Goal: Register for event/course

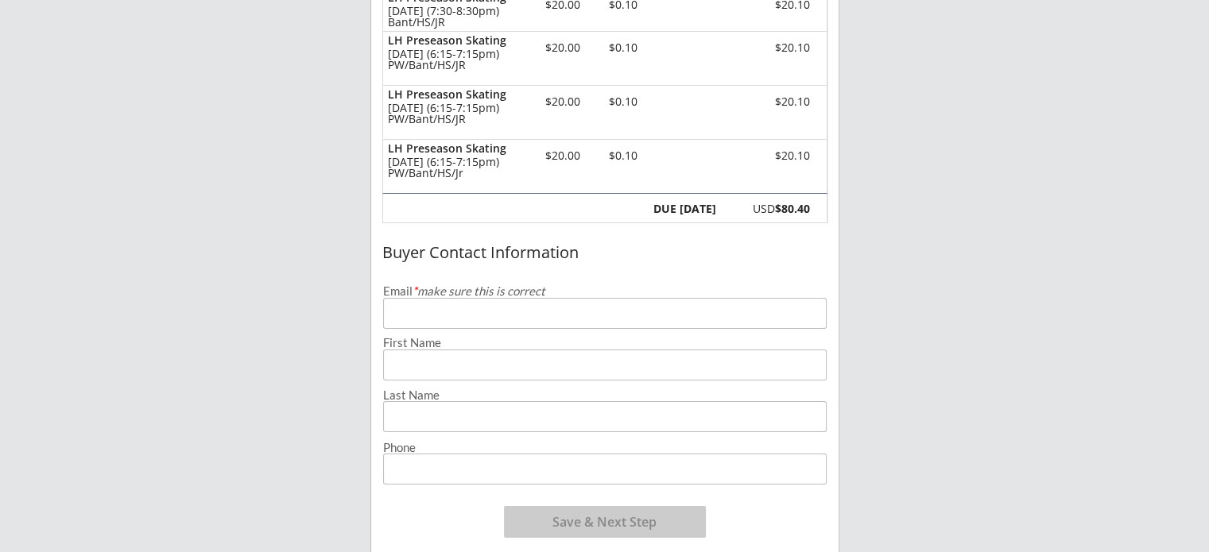
scroll to position [362, 0]
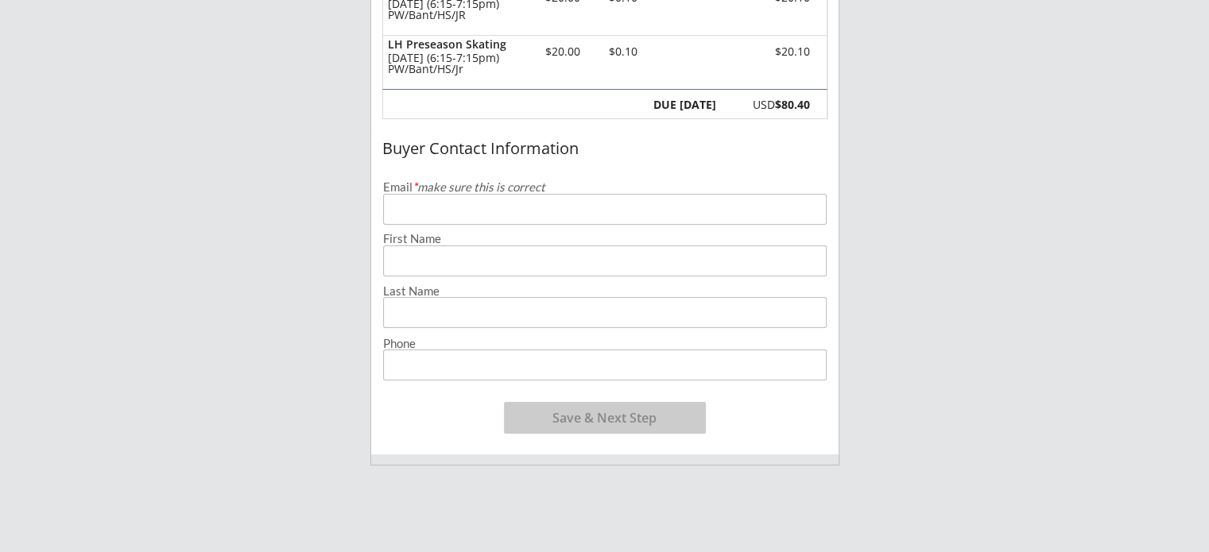
click at [582, 212] on input "email" at bounding box center [604, 209] width 443 height 31
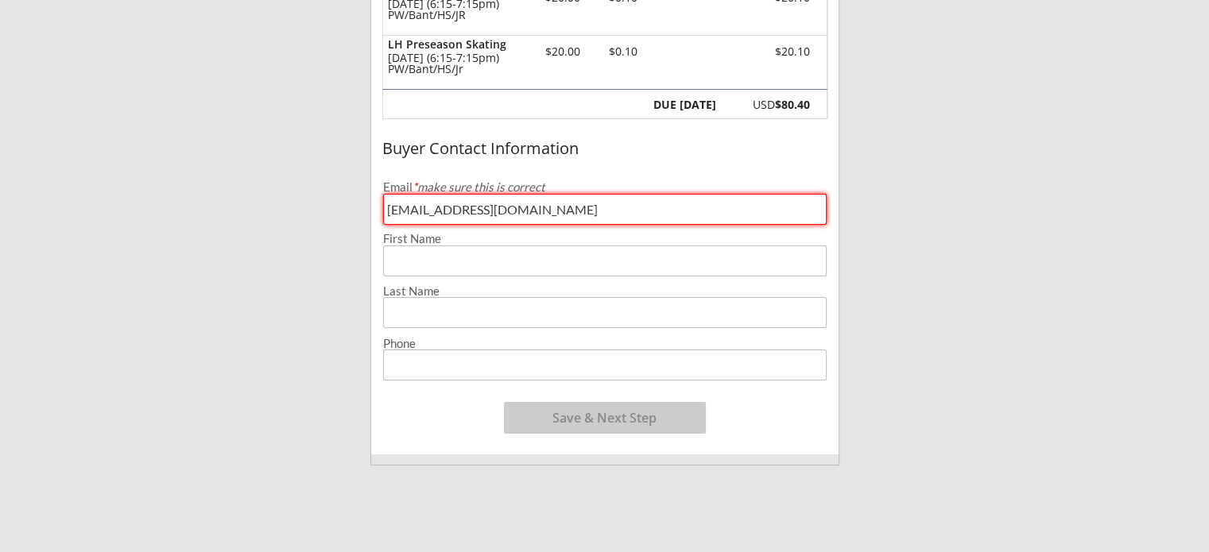
type input "[EMAIL_ADDRESS][DOMAIN_NAME]"
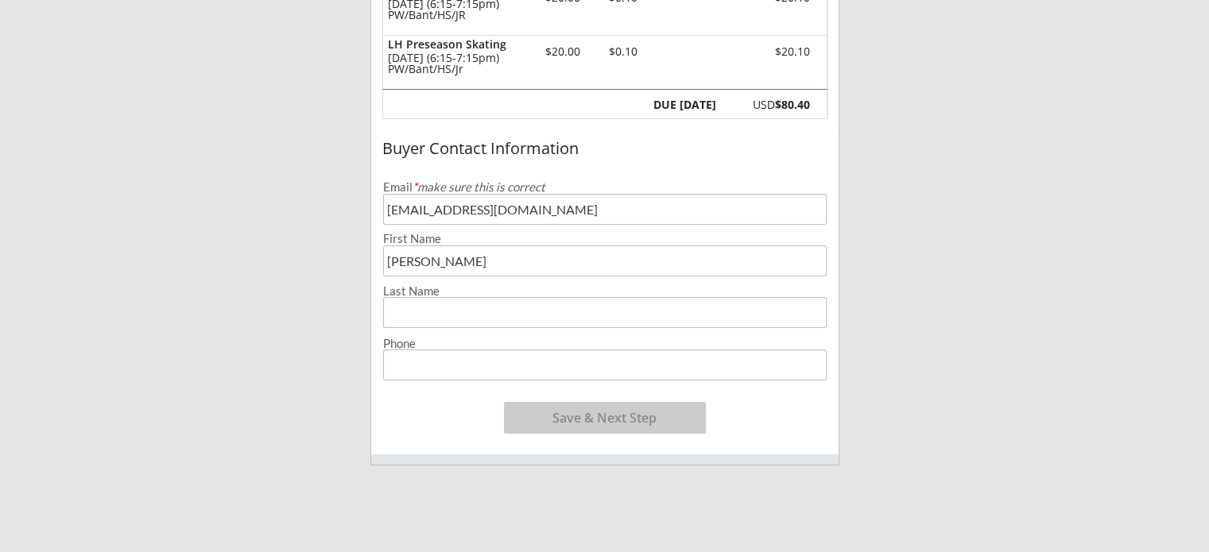
type input "[PERSON_NAME]"
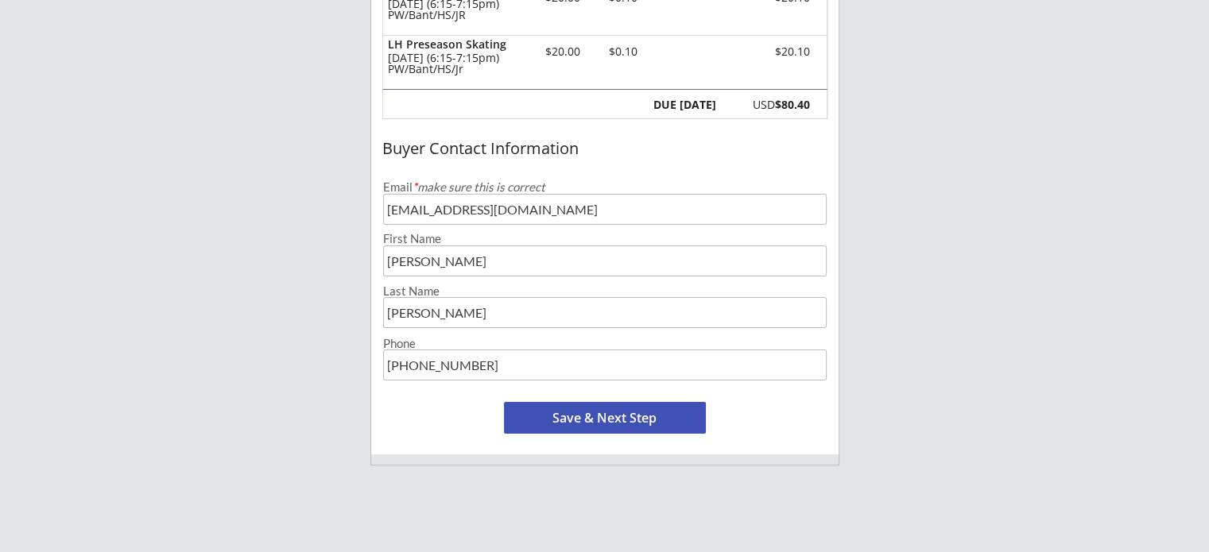
type input "[PHONE_NUMBER]"
click at [570, 416] on button "Save & Next Step" at bounding box center [605, 418] width 202 height 32
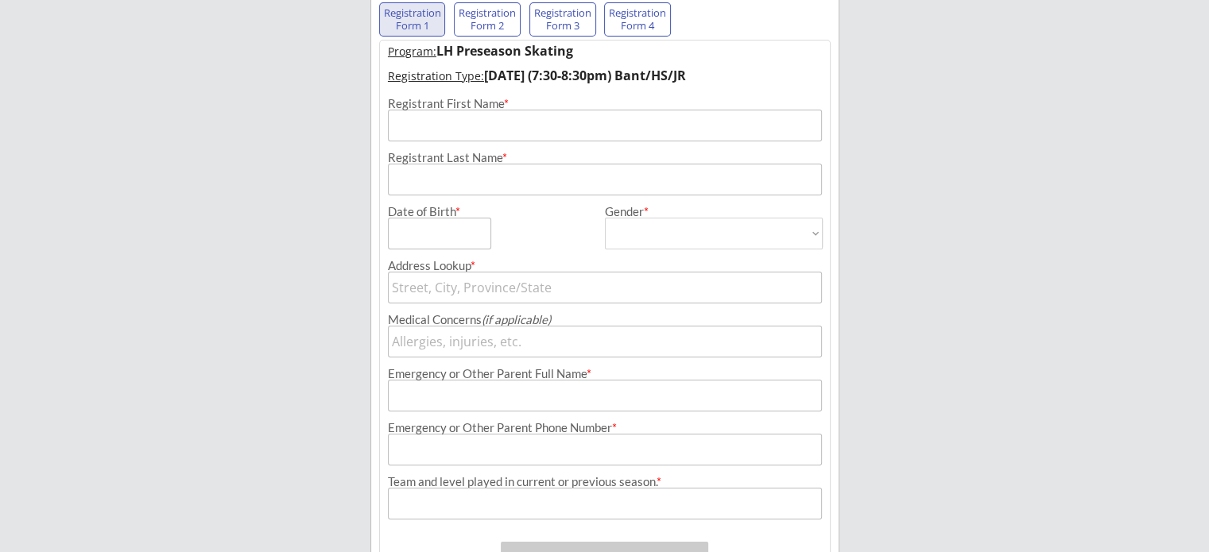
scroll to position [114, 0]
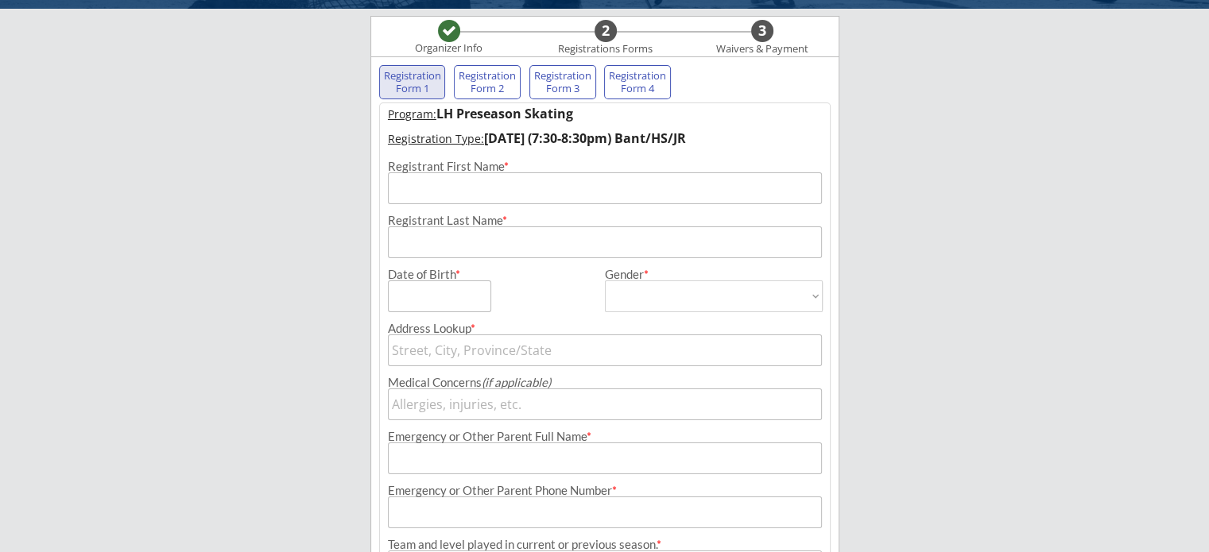
click at [504, 188] on input "input" at bounding box center [605, 188] width 434 height 32
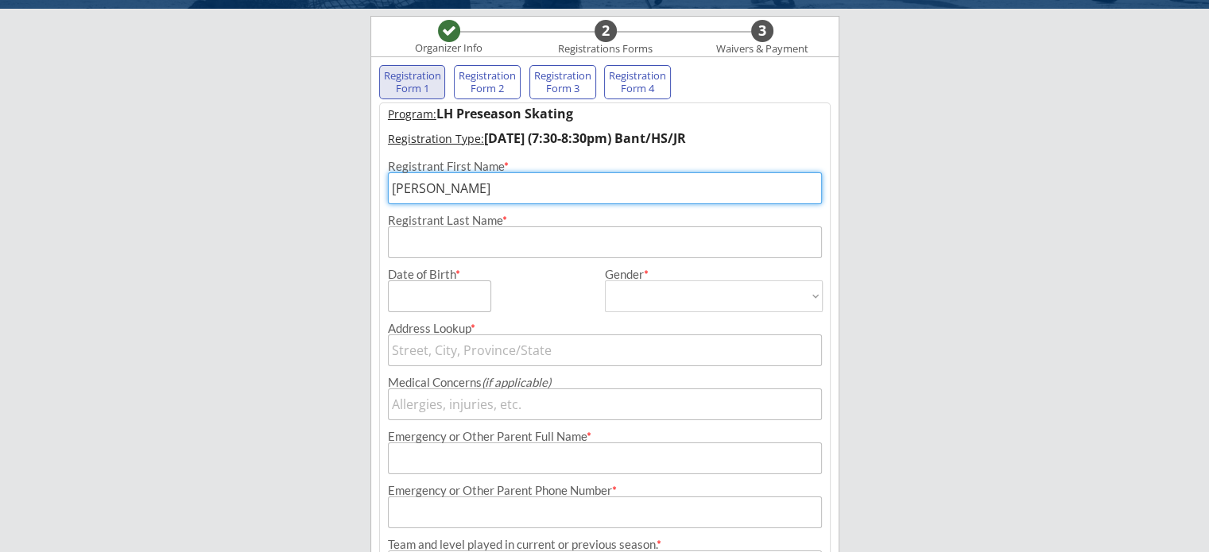
type input "[PERSON_NAME]"
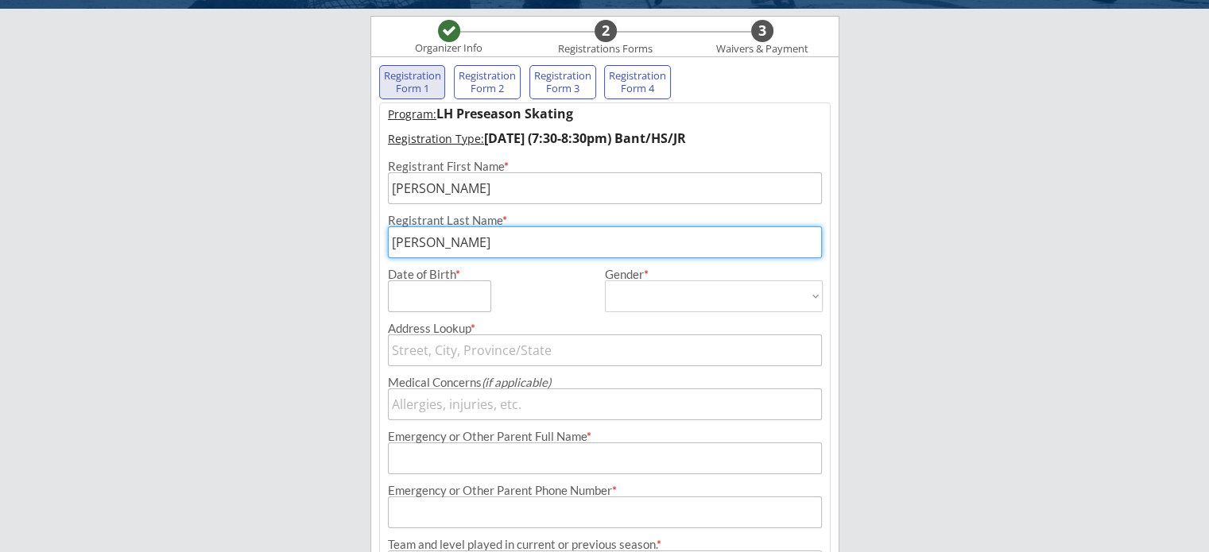
type input "[PERSON_NAME]"
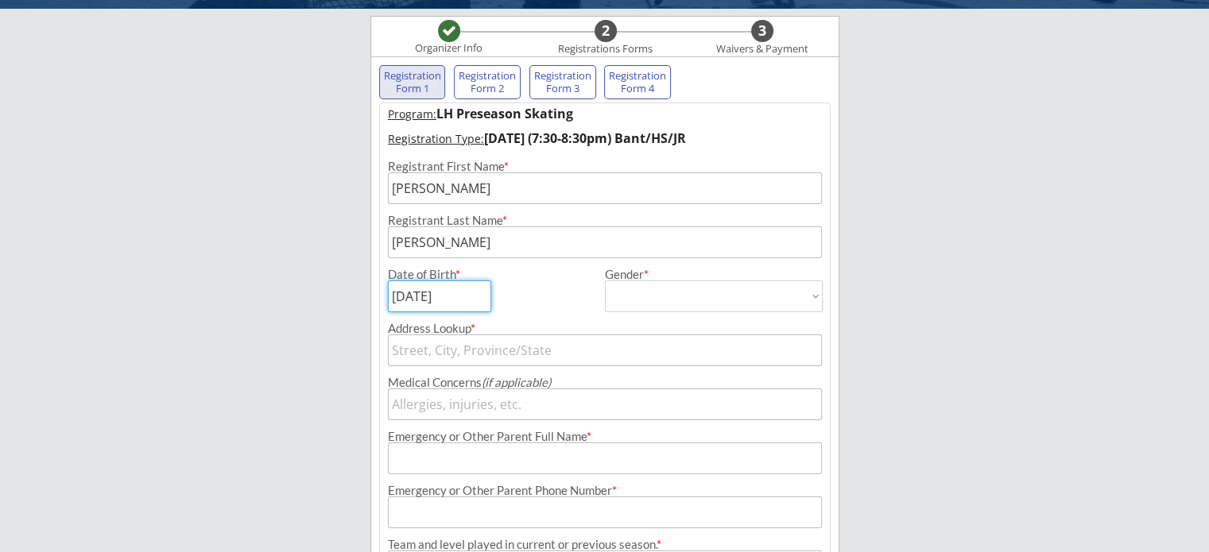
type input "[DATE]"
click at [611, 292] on select "[DEMOGRAPHIC_DATA] [DEMOGRAPHIC_DATA]" at bounding box center [714, 297] width 218 height 32
select select ""[DEMOGRAPHIC_DATA]""
click at [605, 281] on select "[DEMOGRAPHIC_DATA] [DEMOGRAPHIC_DATA]" at bounding box center [714, 297] width 218 height 32
type input "[DEMOGRAPHIC_DATA]"
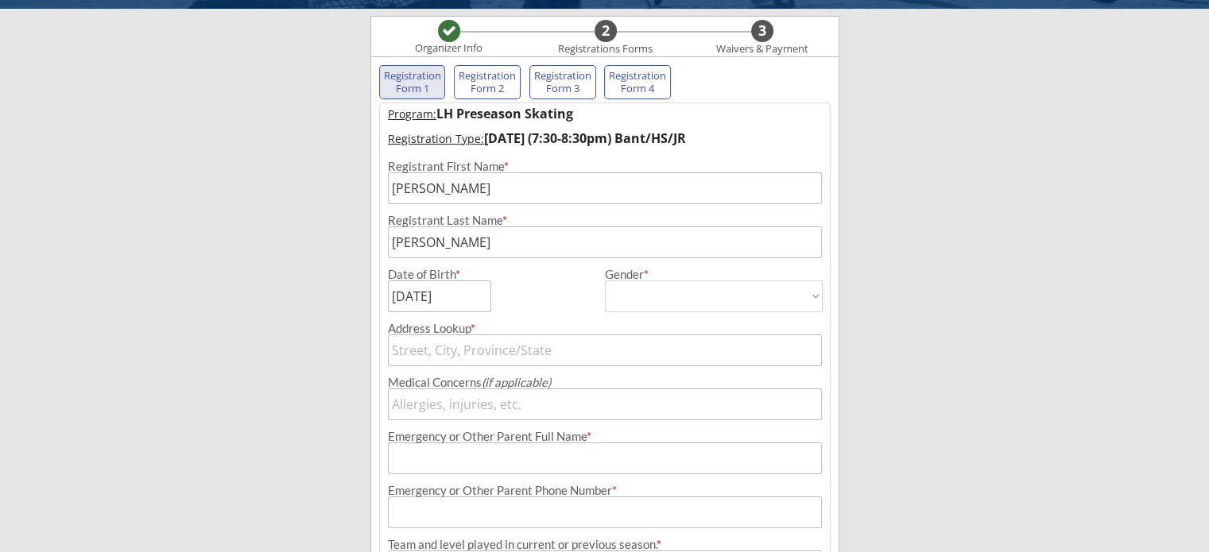
click at [540, 358] on input "text" at bounding box center [605, 351] width 434 height 32
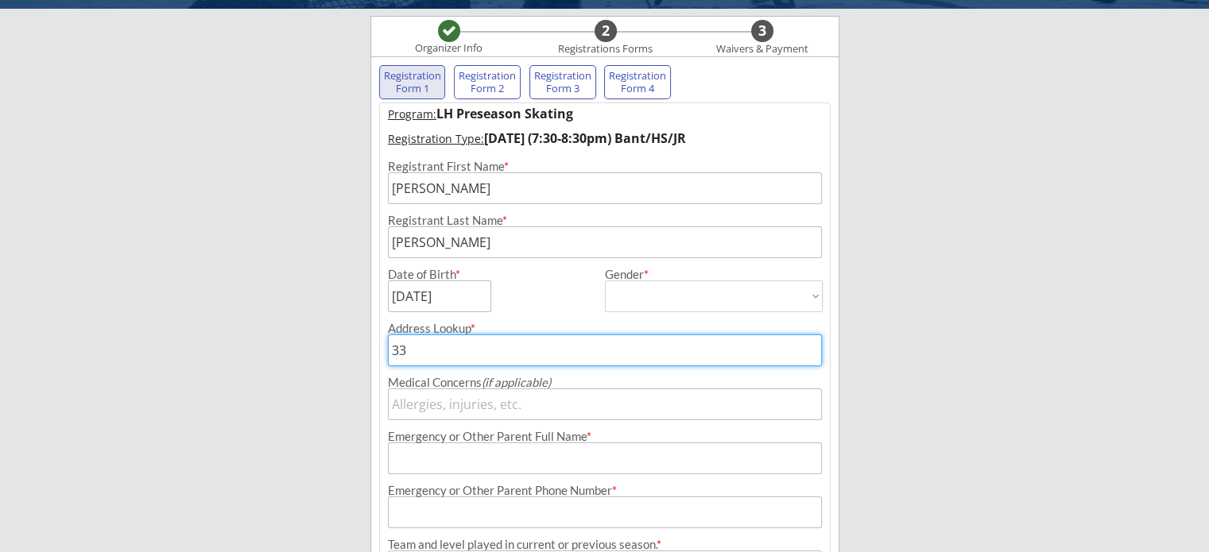
type input "330"
type input "[STREET_ADDRESS]"
type input "3301"
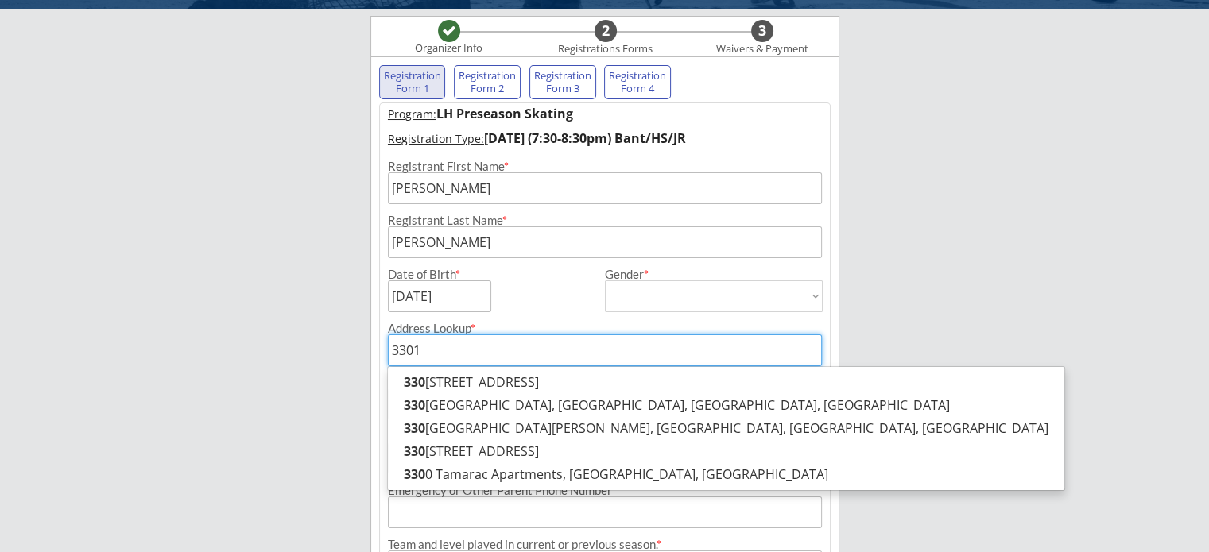
type input "[STREET_ADDRESS]"
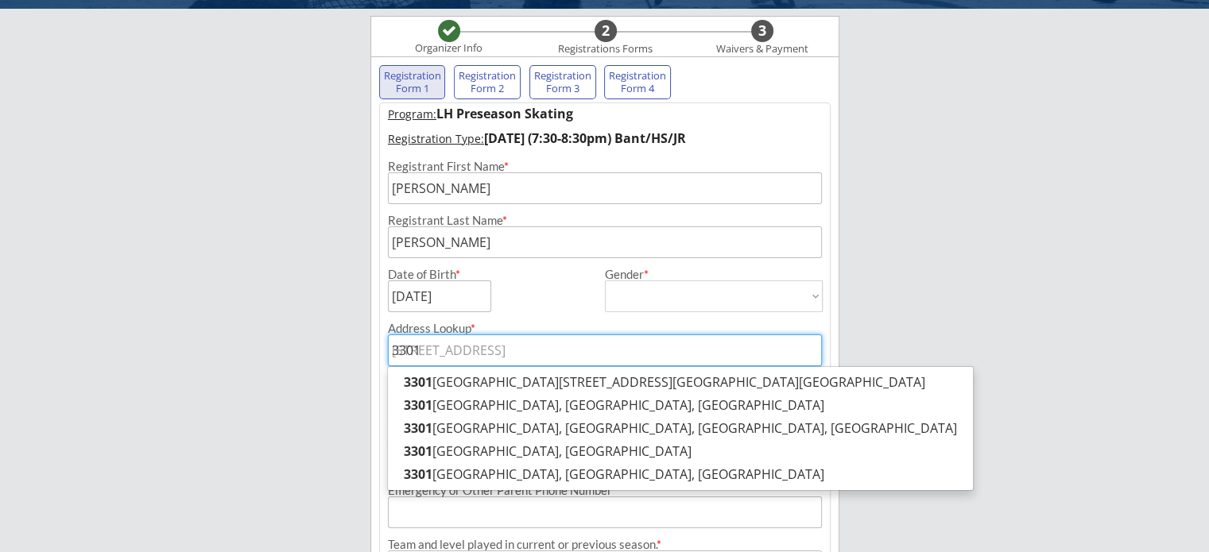
type input "3301"
type input "3301 M"
type input "[STREET_ADDRESS]"
type input "3301 Mo"
type input "[STREET_ADDRESS]"
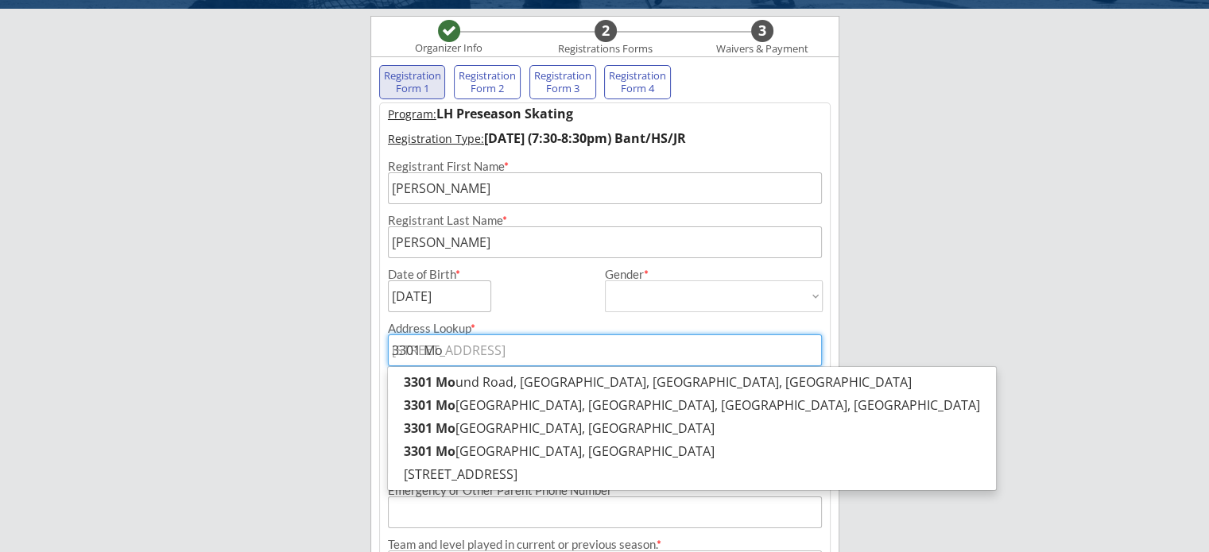
type input "3301 Moo"
type input "[STREET_ADDRESS]"
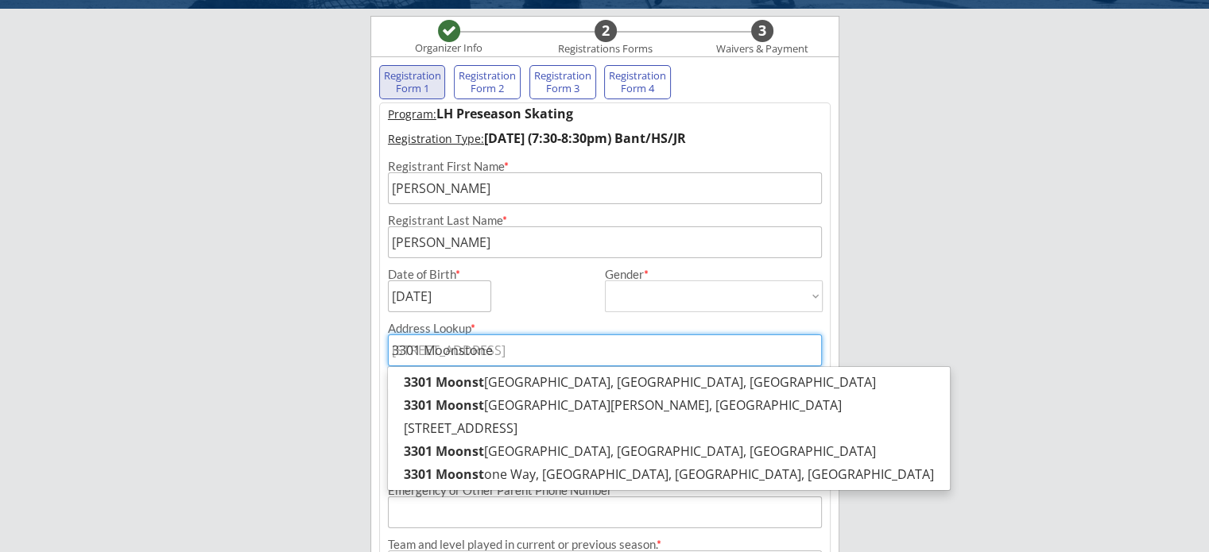
type input "3301 Moonstone"
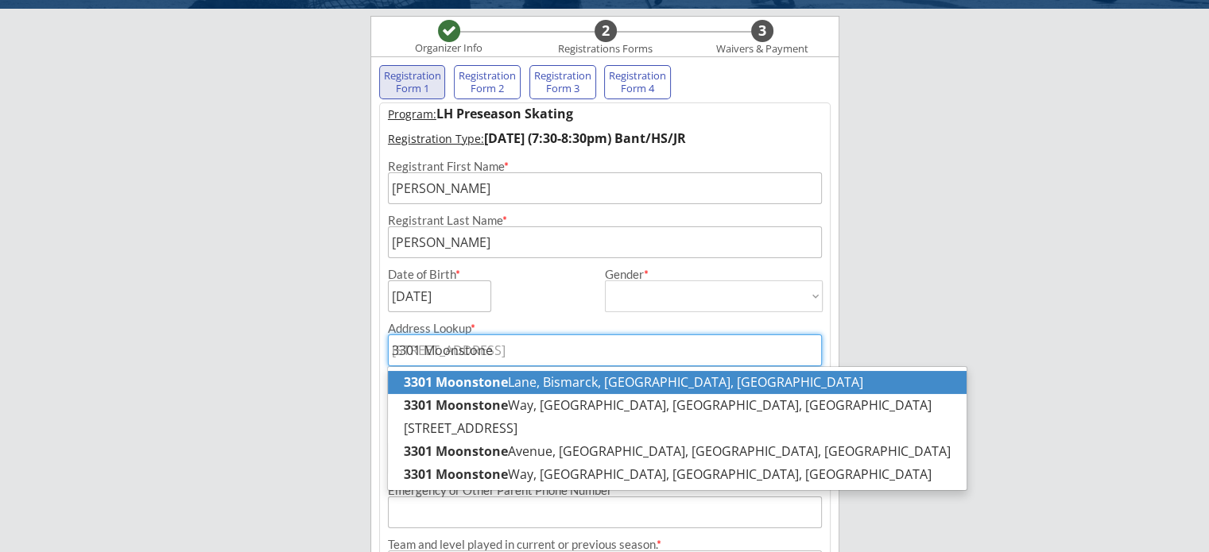
click at [417, 383] on strong "3301 Moonstone" at bounding box center [456, 382] width 104 height 17
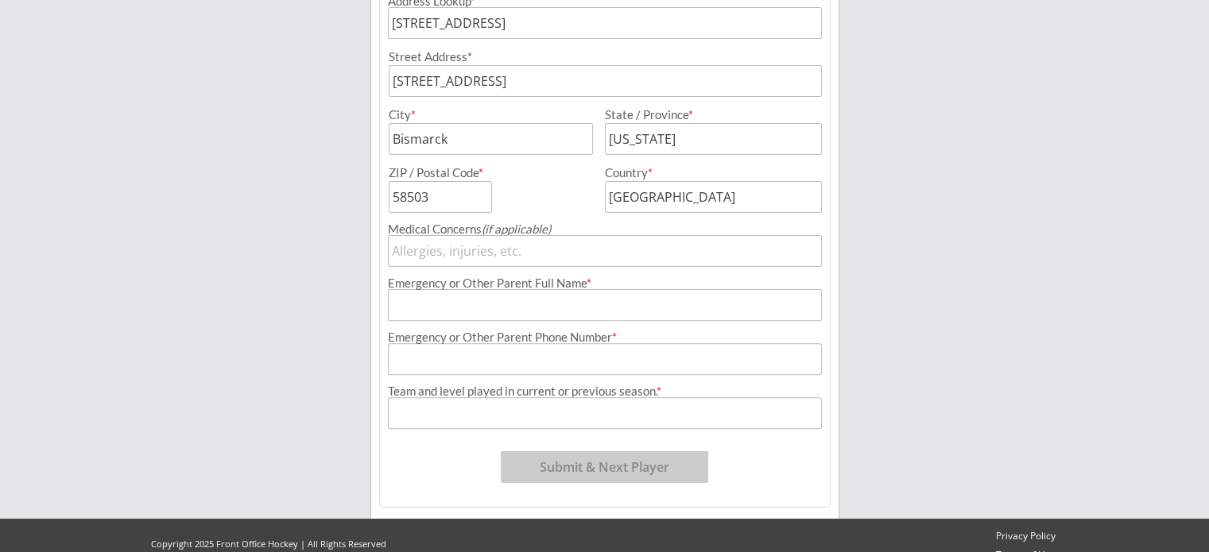
scroll to position [462, 0]
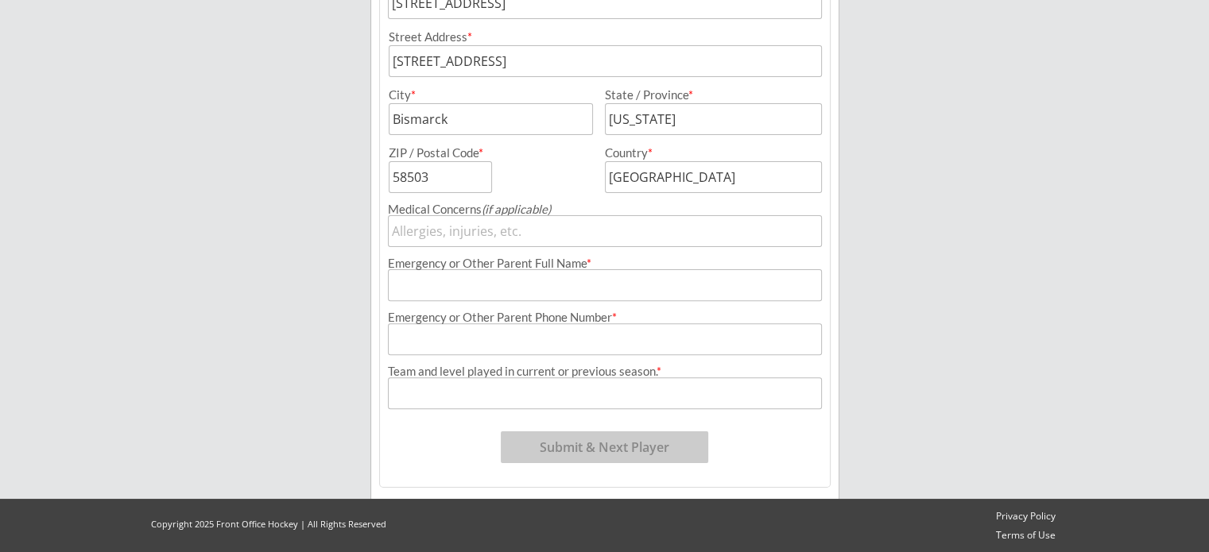
type input "[STREET_ADDRESS]"
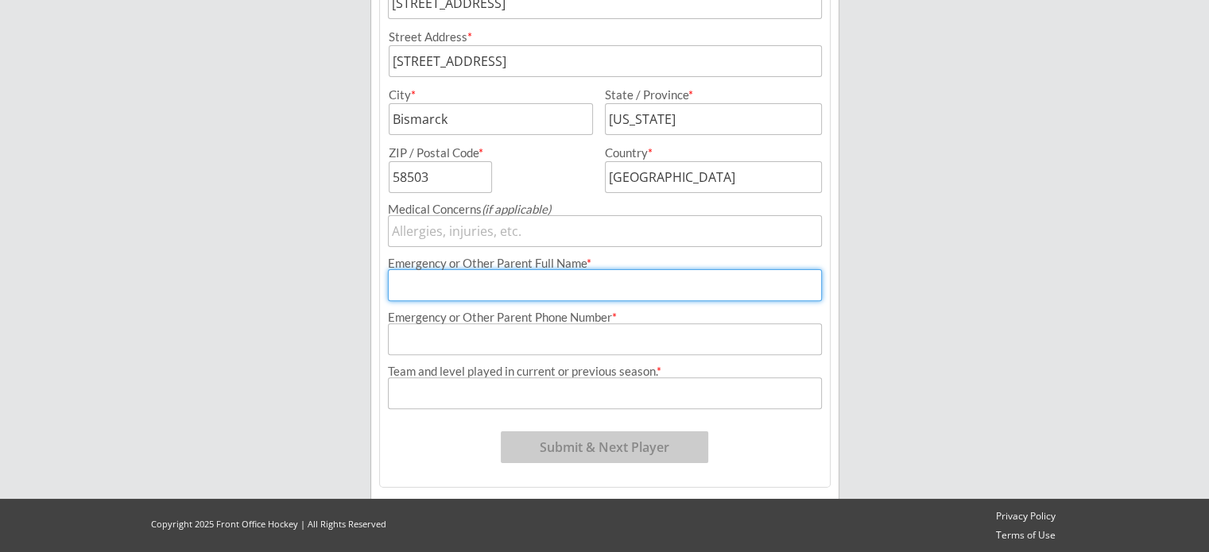
click at [502, 295] on input "input" at bounding box center [605, 285] width 434 height 32
type input "[PERSON_NAME]"
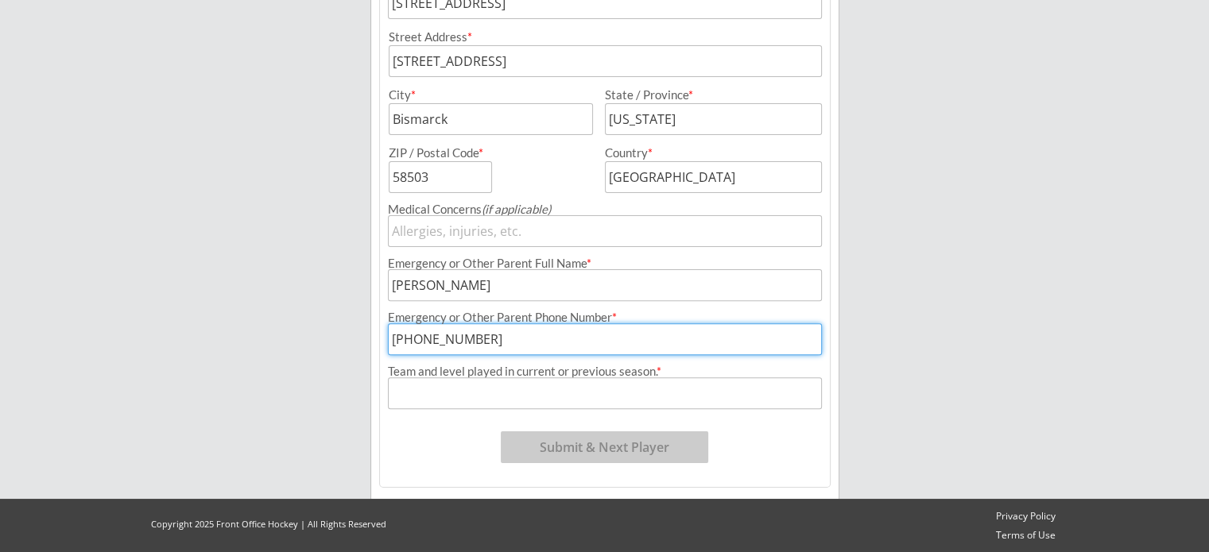
type input "[PHONE_NUMBER]"
click at [438, 390] on input "input" at bounding box center [605, 394] width 434 height 32
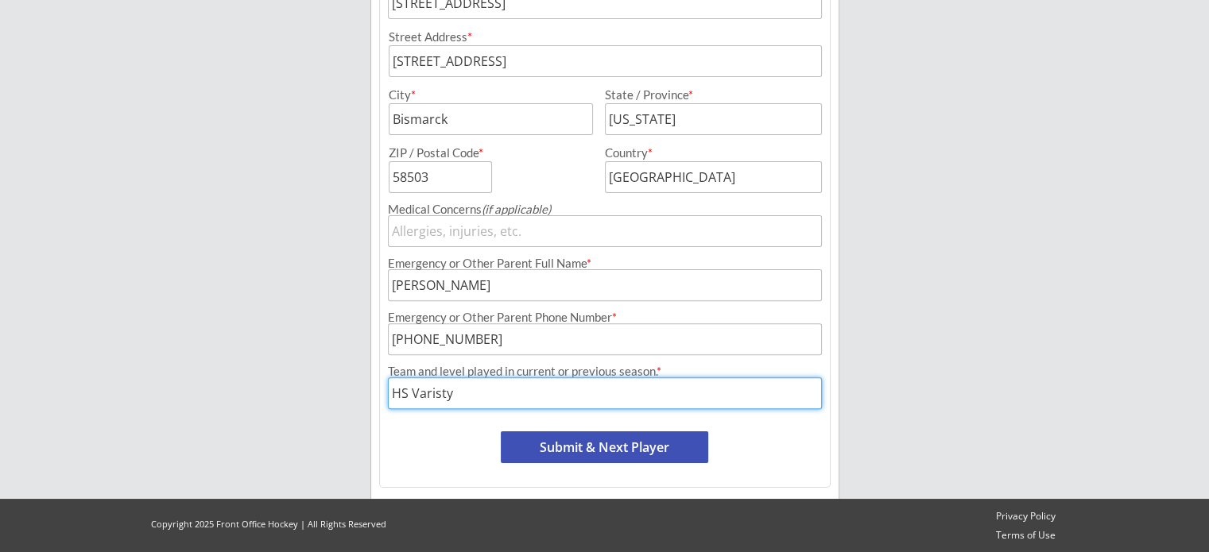
type input "HS Varisty"
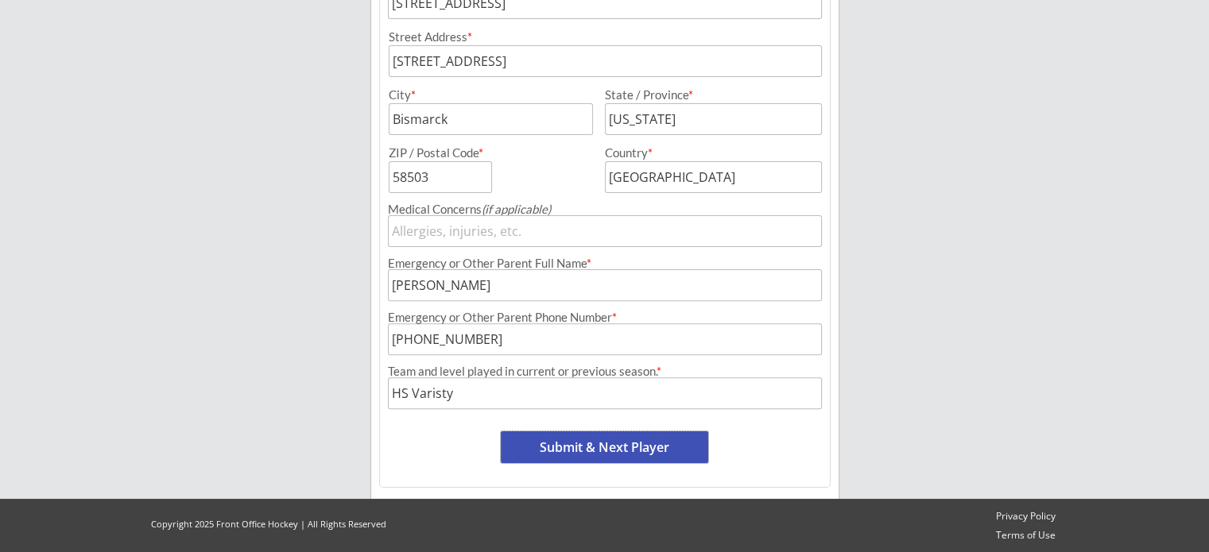
click at [587, 450] on button "Submit & Next Player" at bounding box center [604, 448] width 207 height 32
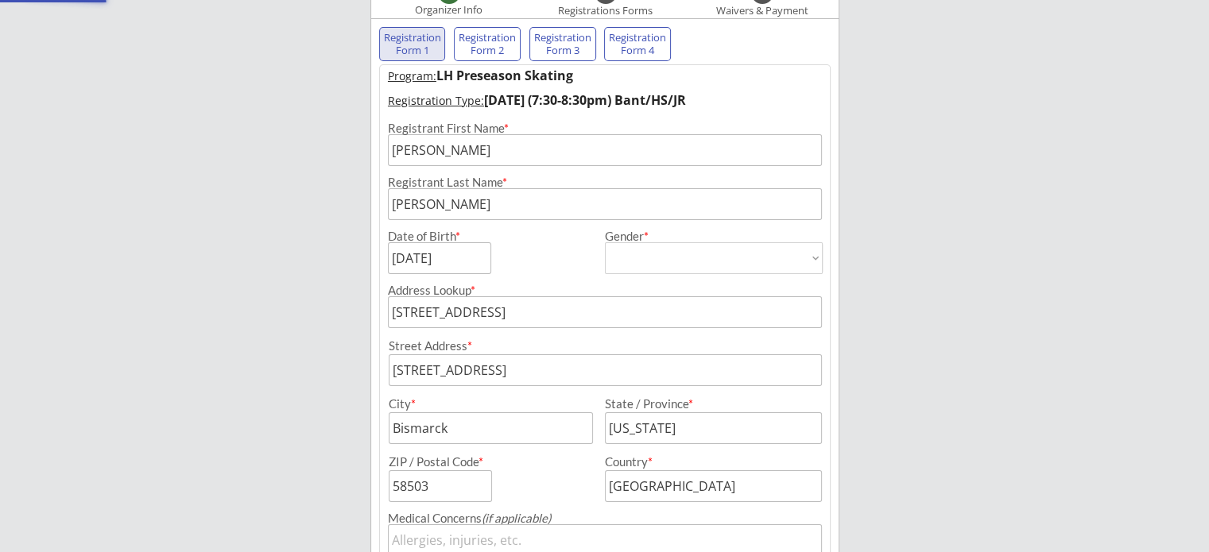
select select ""PLACEHOLDER_1427118222253""
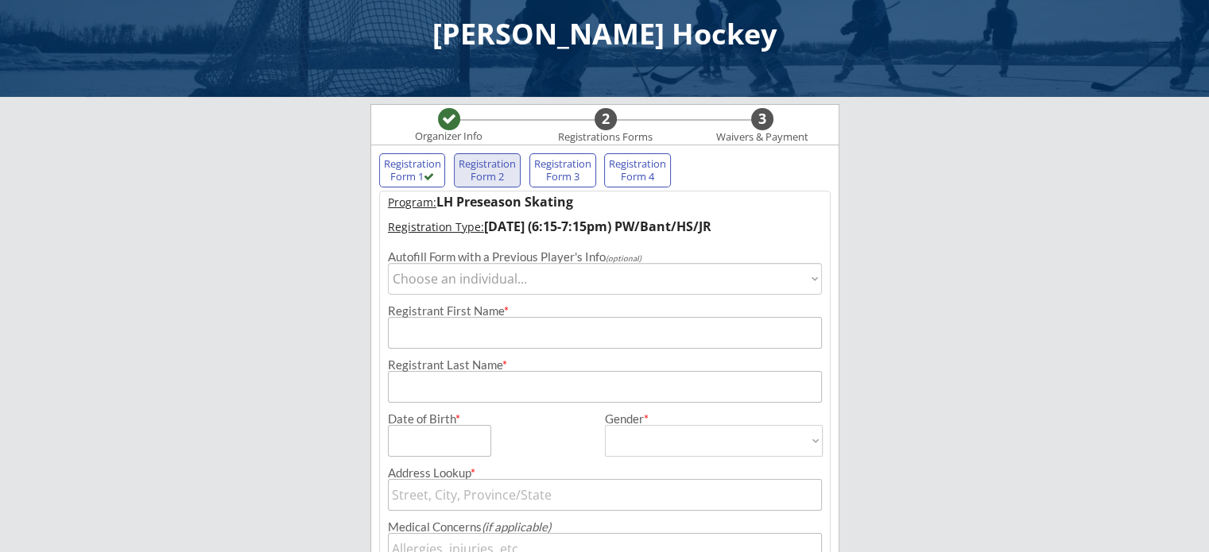
scroll to position [0, 0]
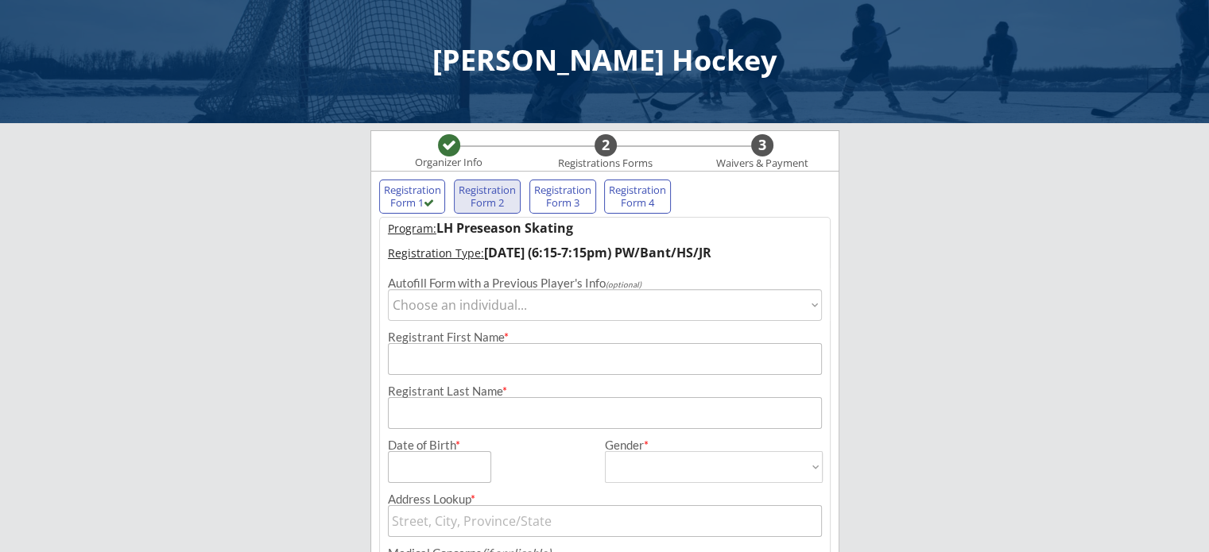
click at [435, 305] on select "Choose an individual... [PERSON_NAME]" at bounding box center [605, 305] width 434 height 32
select select ""1348695171700984260__LOOKUP__1550510585052x754171323205550100""
click at [388, 289] on select "Choose an individual... [PERSON_NAME]" at bounding box center [605, 305] width 434 height 32
type input "[PERSON_NAME]"
type input "[DATE]"
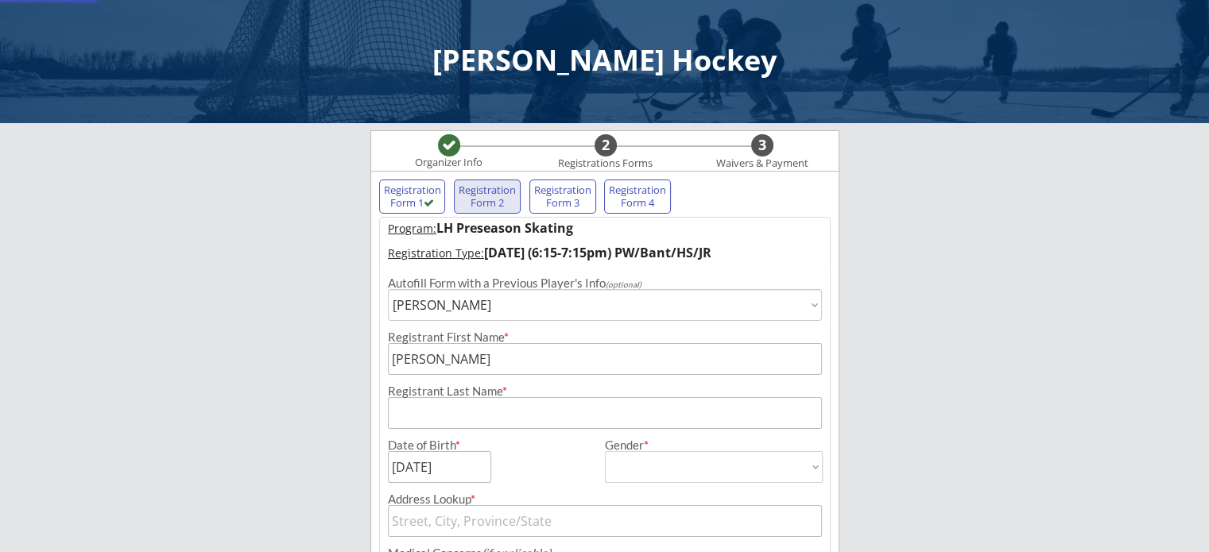
type input "[PERSON_NAME]"
type input "[DEMOGRAPHIC_DATA]"
select select ""[DEMOGRAPHIC_DATA]""
type input "[STREET_ADDRESS]"
type input "[PERSON_NAME]"
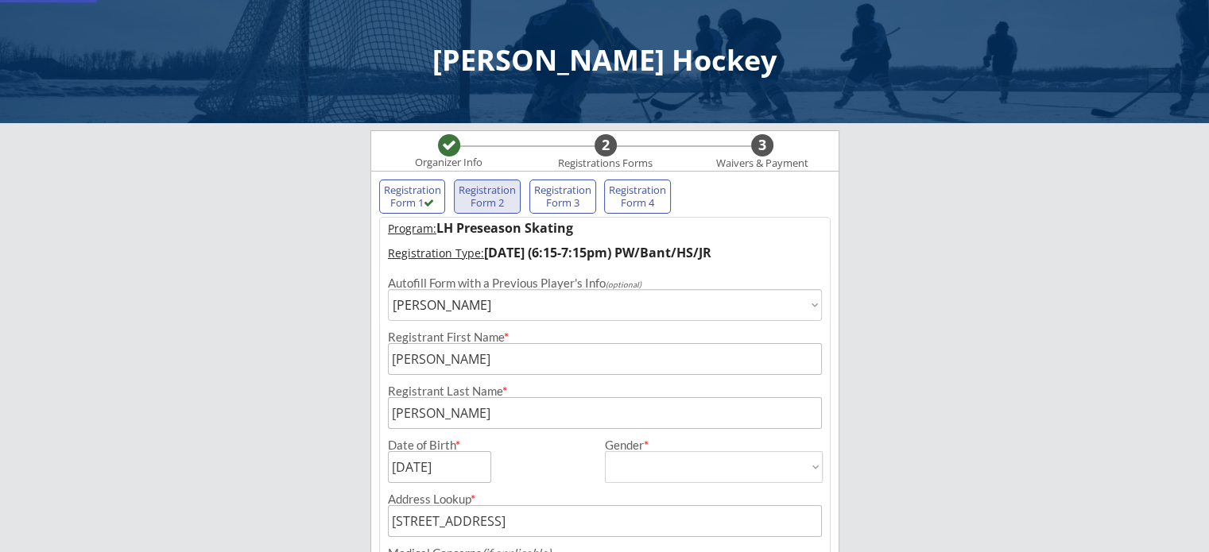
type input "[PHONE_NUMBER]"
type input "HS Varisty"
type input "[STREET_ADDRESS]"
type input "Bismarck"
type input "[US_STATE]"
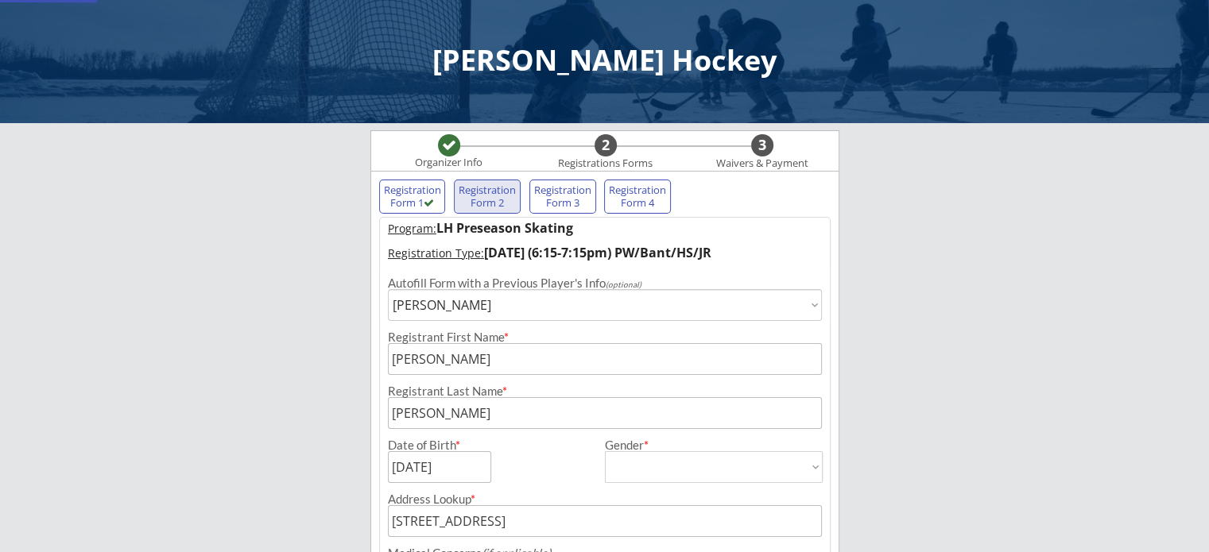
type input "58503"
type input "[GEOGRAPHIC_DATA]"
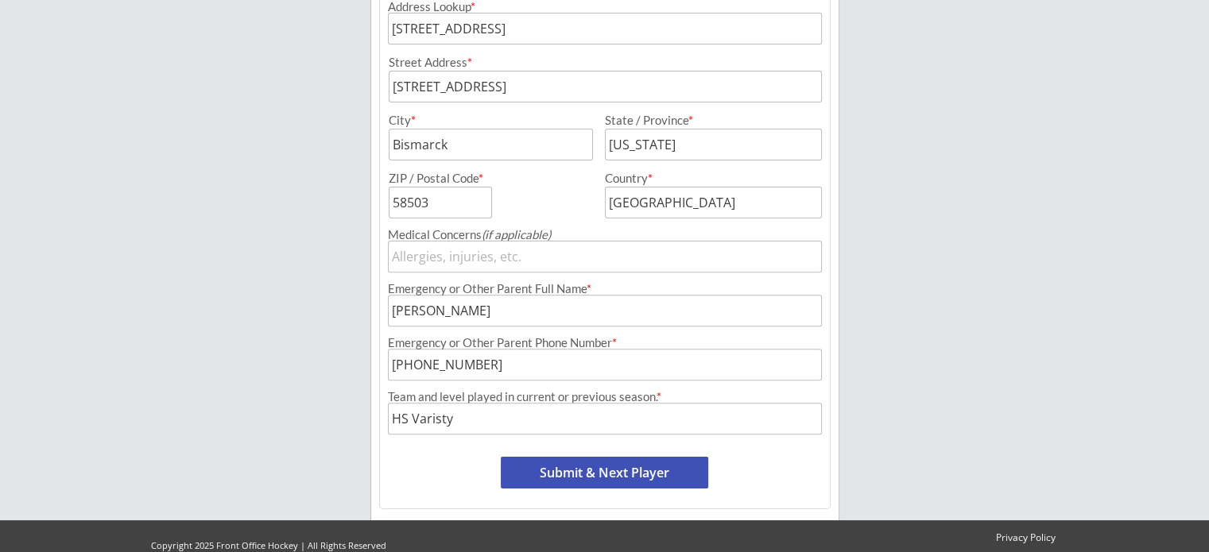
scroll to position [515, 0]
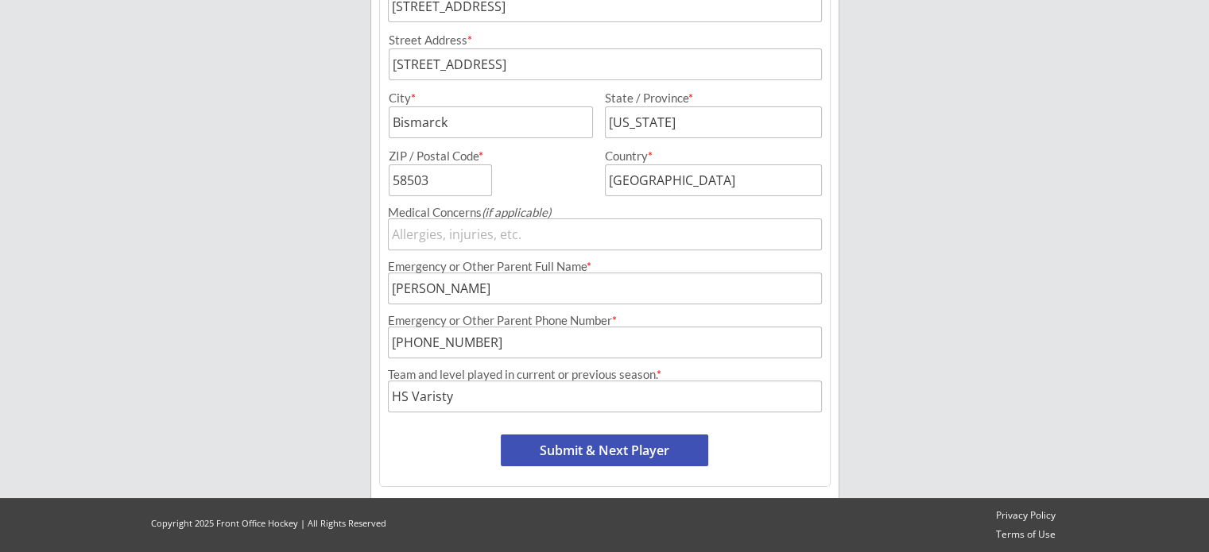
click at [587, 451] on button "Submit & Next Player" at bounding box center [604, 451] width 207 height 32
select select ""PLACEHOLDER_1427118222253""
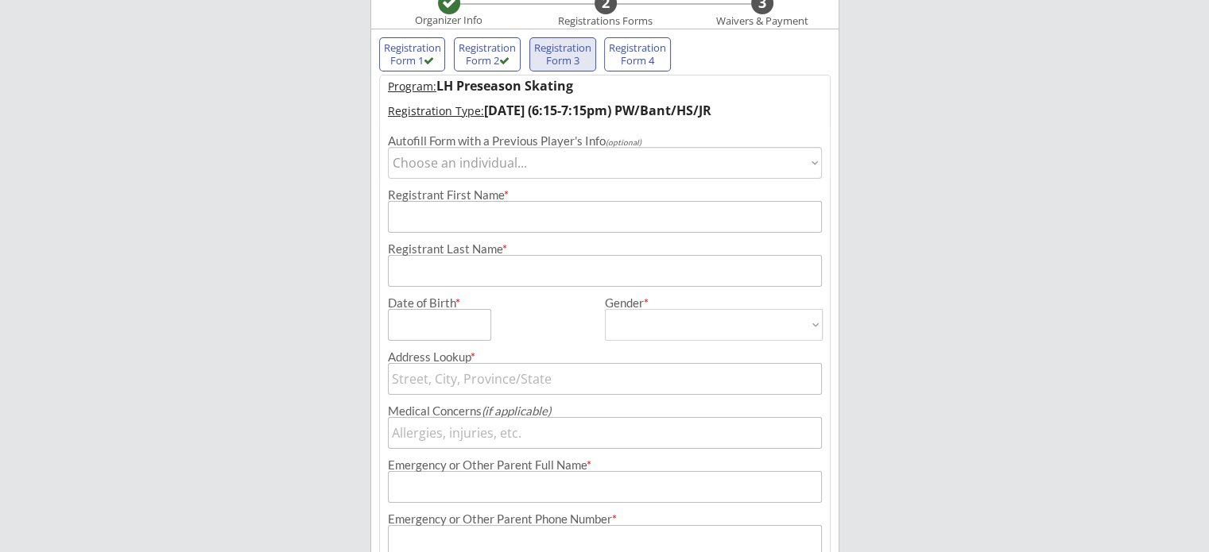
scroll to position [130, 0]
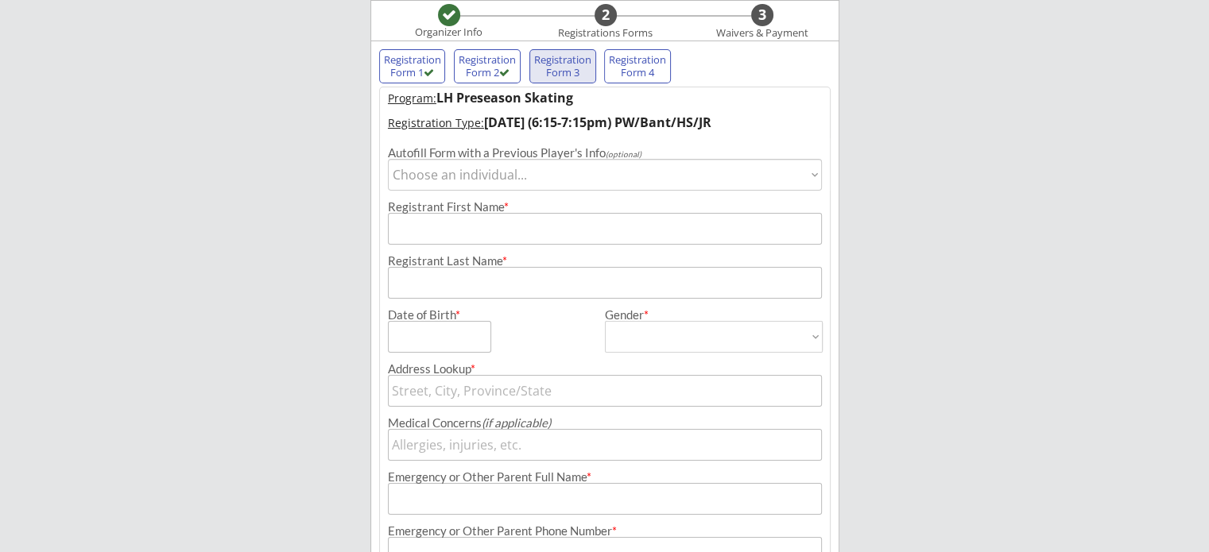
click at [460, 183] on select "Choose an individual... [PERSON_NAME]" at bounding box center [605, 175] width 434 height 32
select select ""1348695171700984260__LOOKUP__1550510585052x754171323205550100""
click at [388, 159] on select "Choose an individual... [PERSON_NAME]" at bounding box center [605, 175] width 434 height 32
type input "[PERSON_NAME]"
type input "[DATE]"
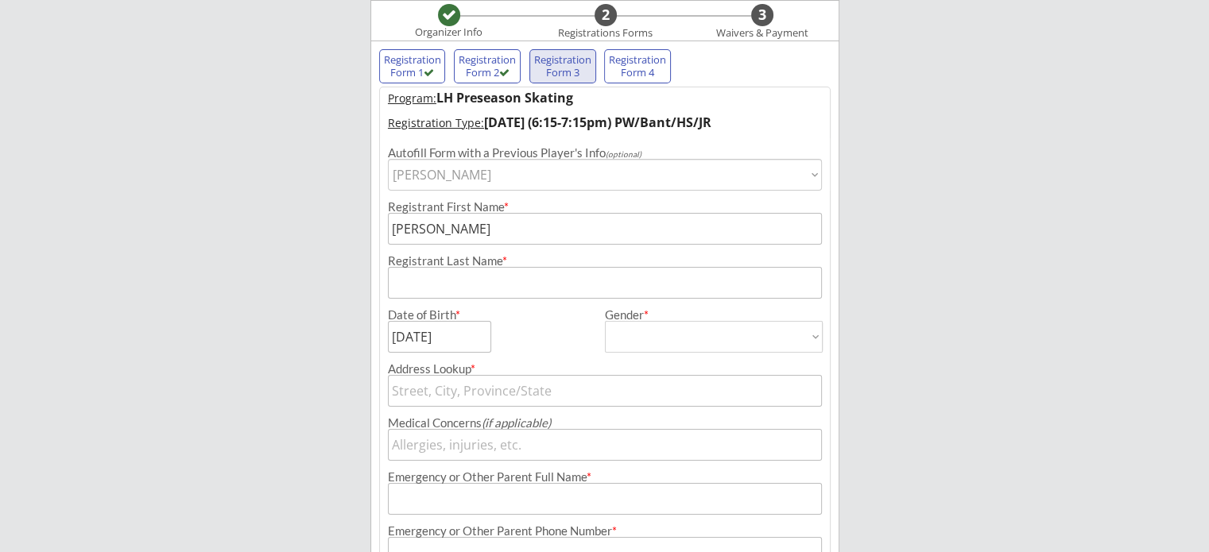
type input "[PERSON_NAME]"
type input "[DEMOGRAPHIC_DATA]"
select select ""[DEMOGRAPHIC_DATA]""
type input "[STREET_ADDRESS]"
type input "[PERSON_NAME]"
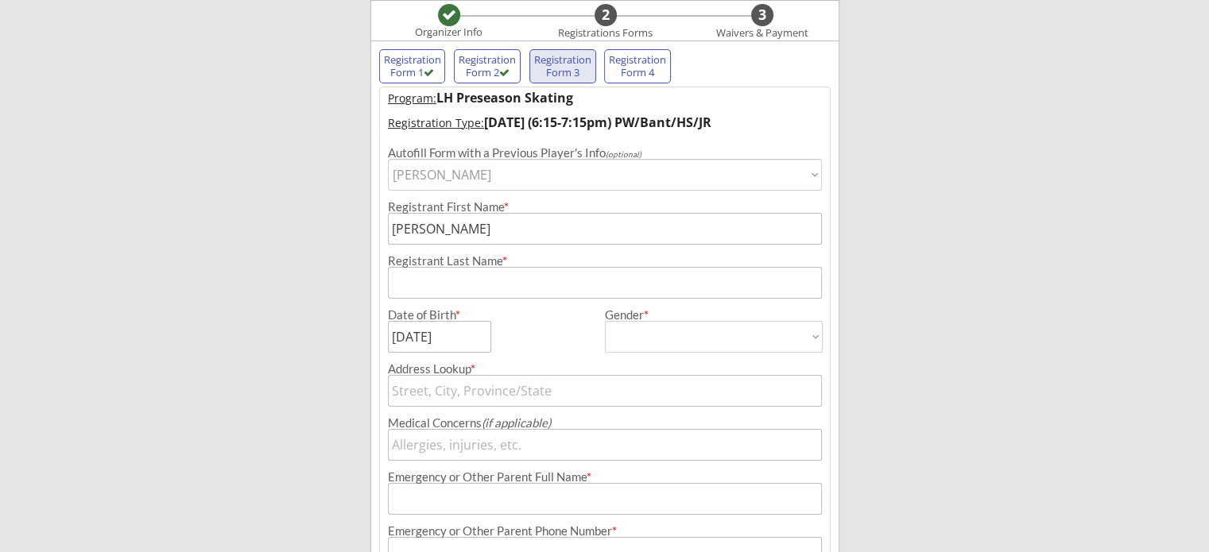
type input "[PHONE_NUMBER]"
type input "HS Varisty"
type input "[STREET_ADDRESS]"
type input "Bismarck"
type input "[US_STATE]"
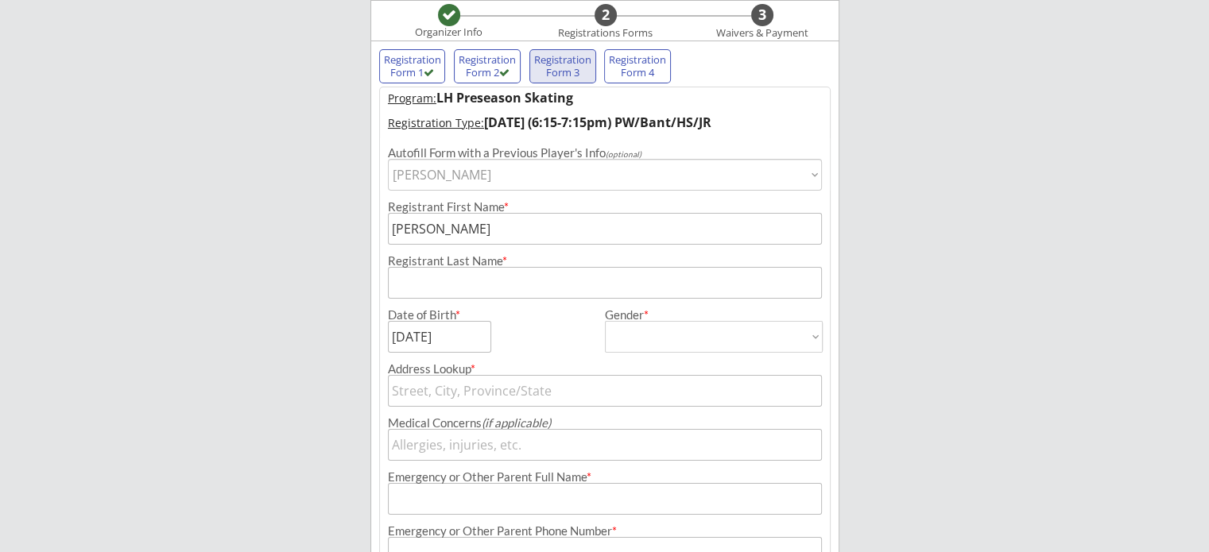
type input "58503"
type input "[GEOGRAPHIC_DATA]"
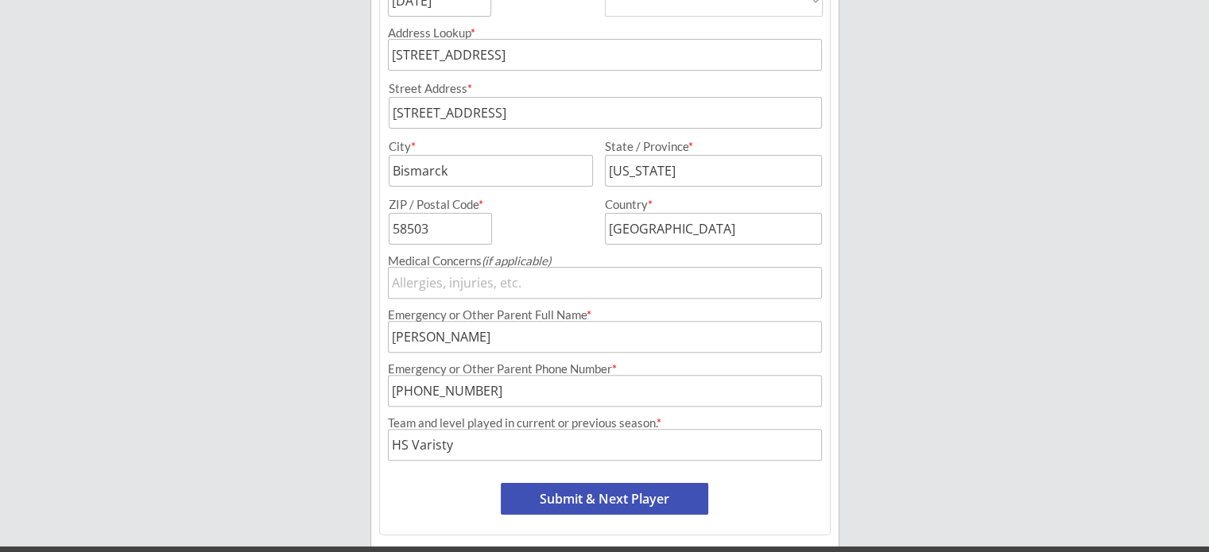
scroll to position [515, 0]
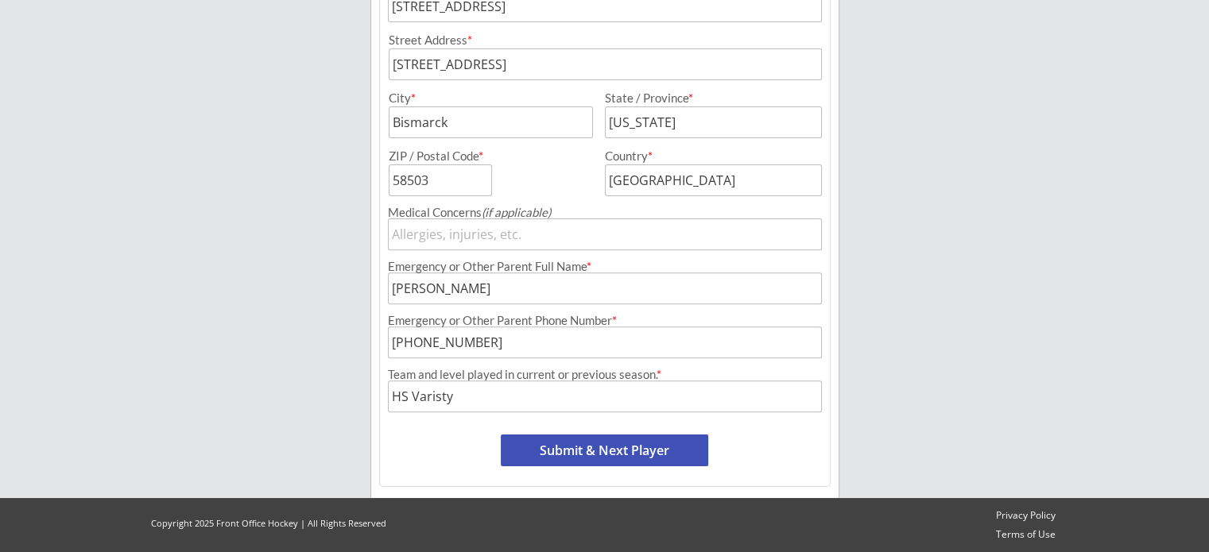
click at [565, 447] on button "Submit & Next Player" at bounding box center [604, 451] width 207 height 32
select select ""PLACEHOLDER_1427118222253""
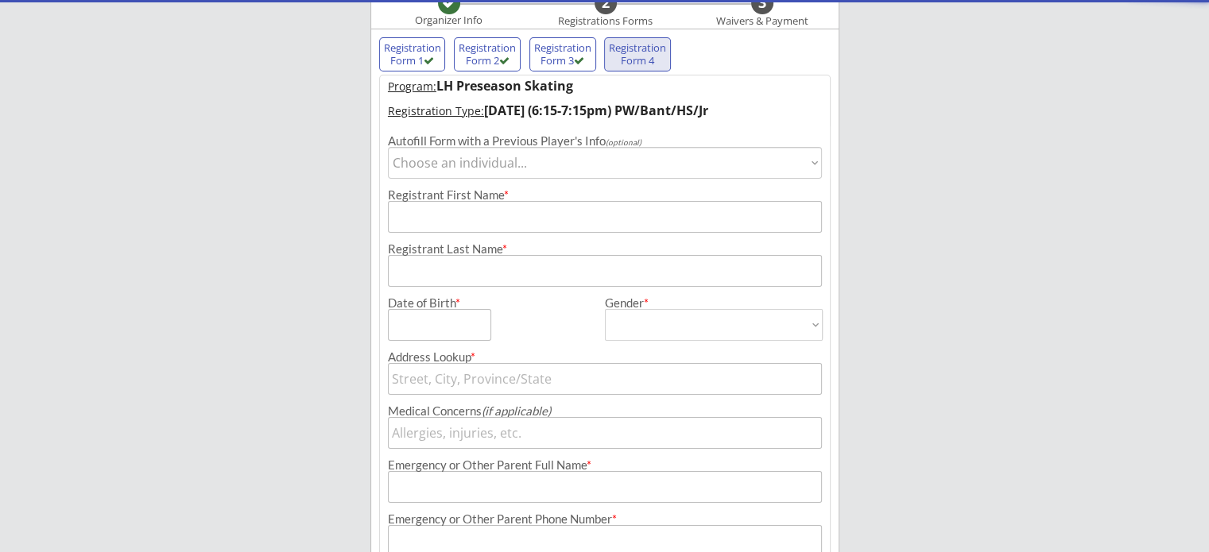
scroll to position [130, 0]
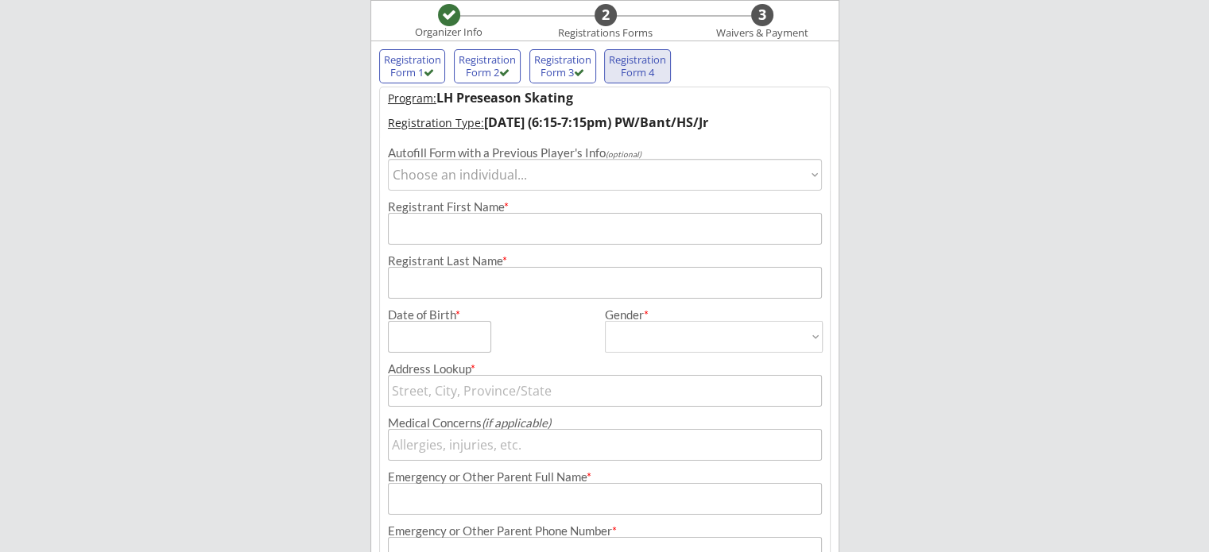
click at [536, 180] on select "Choose an individual... [PERSON_NAME]" at bounding box center [605, 175] width 434 height 32
select select ""1348695171700984260__LOOKUP__1550510585052x754171323205550100""
click at [388, 159] on select "Choose an individual... [PERSON_NAME]" at bounding box center [605, 175] width 434 height 32
type input "[PERSON_NAME]"
type input "[DATE]"
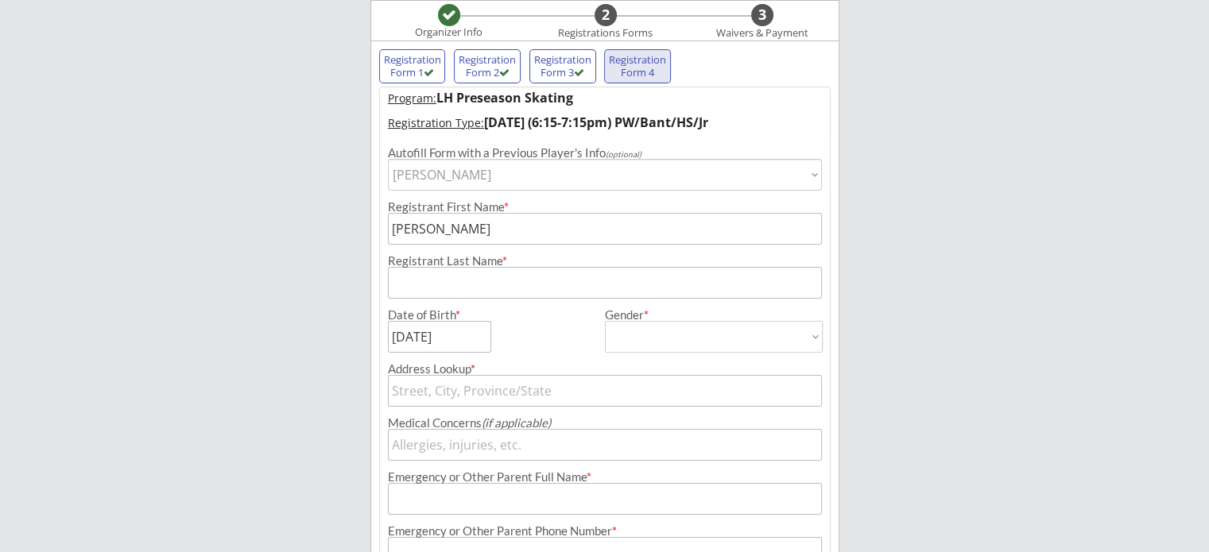
type input "[PERSON_NAME]"
type input "[DEMOGRAPHIC_DATA]"
select select ""[DEMOGRAPHIC_DATA]""
type input "[STREET_ADDRESS]"
type input "[PERSON_NAME]"
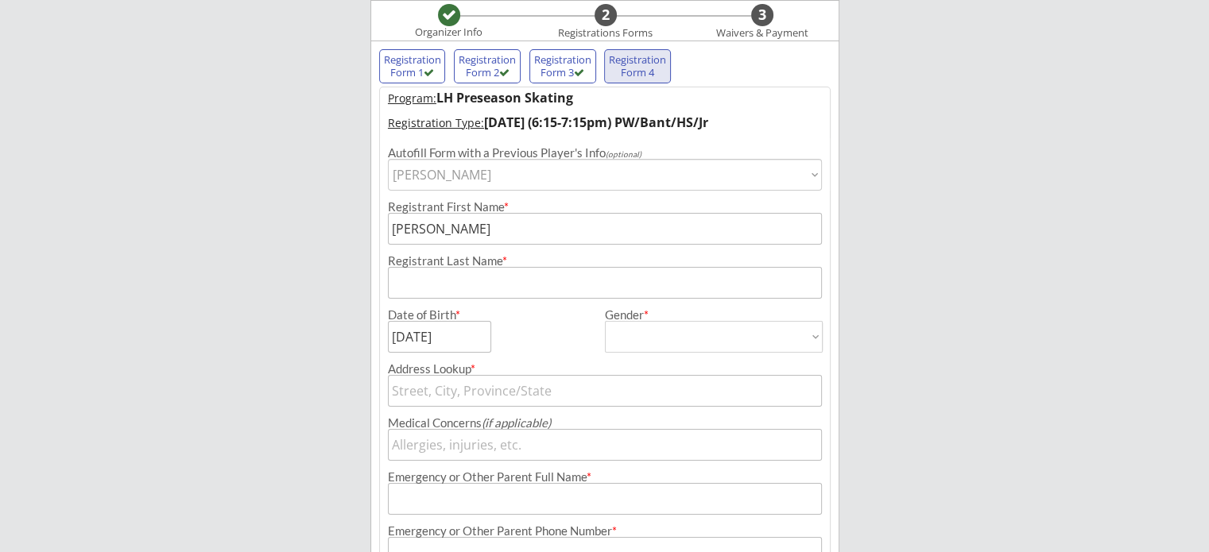
type input "[PHONE_NUMBER]"
type input "HS Varisty"
type input "[STREET_ADDRESS]"
type input "Bismarck"
type input "[US_STATE]"
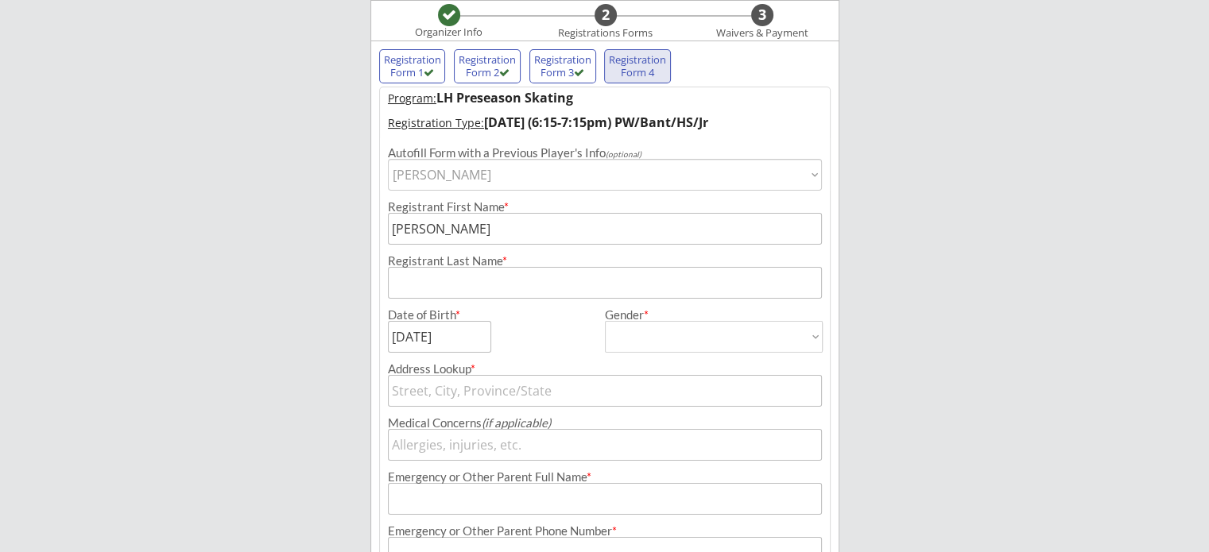
type input "58503"
type input "[GEOGRAPHIC_DATA]"
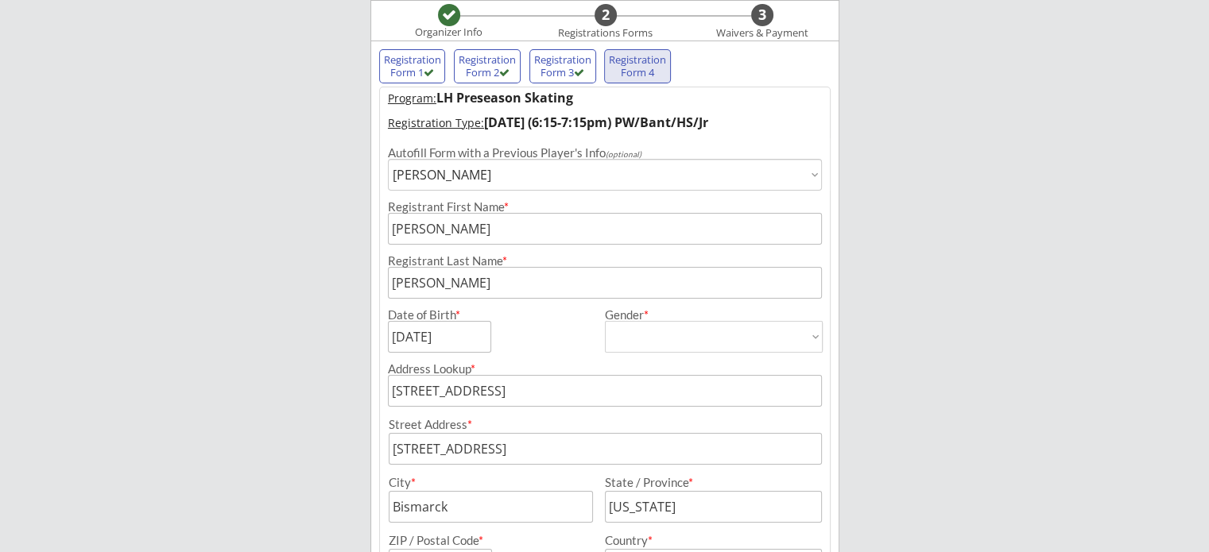
scroll to position [515, 0]
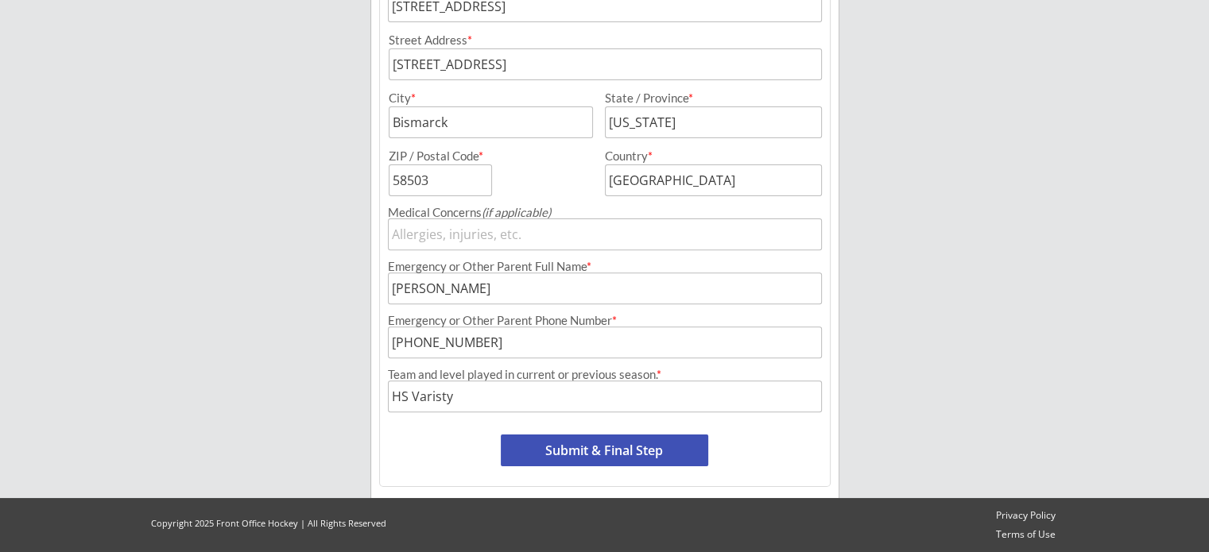
click at [595, 447] on button "Submit & Final Step" at bounding box center [604, 451] width 207 height 32
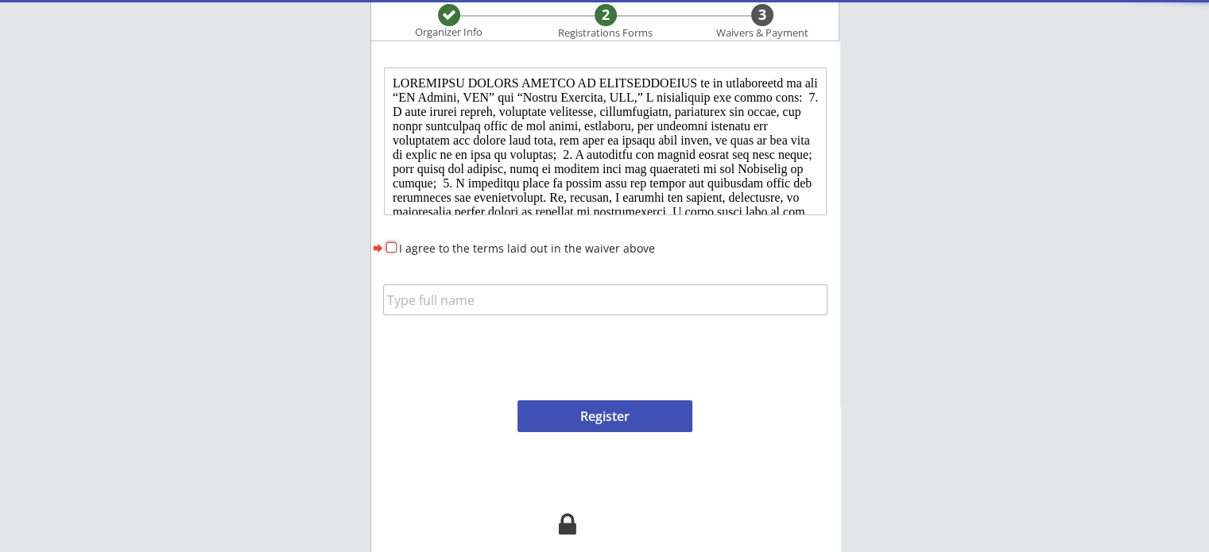
scroll to position [0, 0]
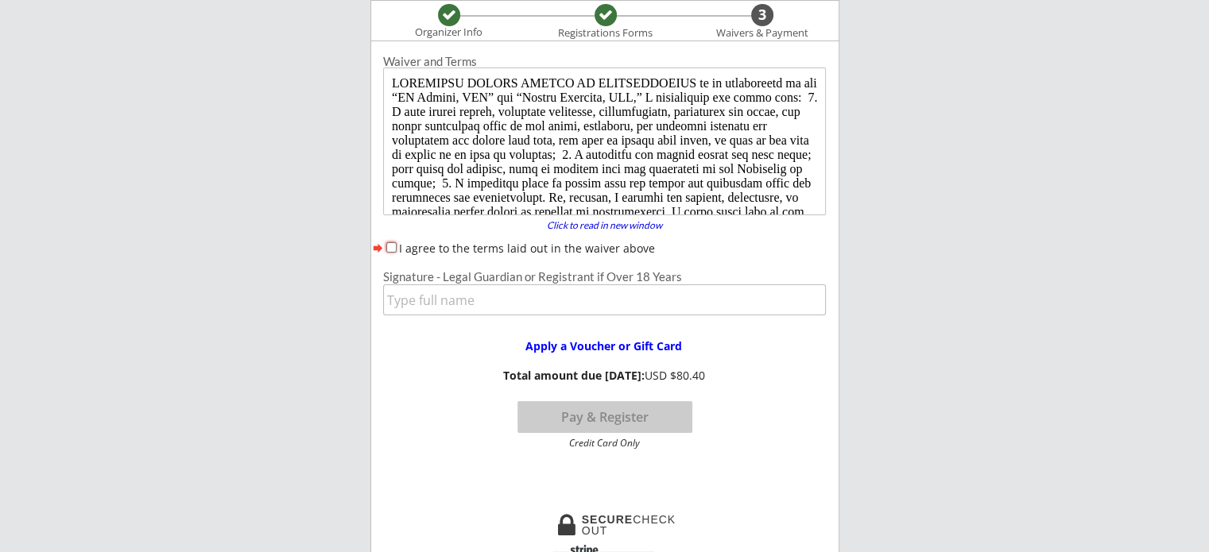
click at [397, 246] on div "I agree to the terms laid out in the waiver above" at bounding box center [604, 248] width 443 height 17
click at [390, 251] on input "I agree to the terms laid out in the waiver above" at bounding box center [391, 247] width 10 height 10
checkbox input "true"
click at [405, 304] on input "input" at bounding box center [604, 300] width 443 height 31
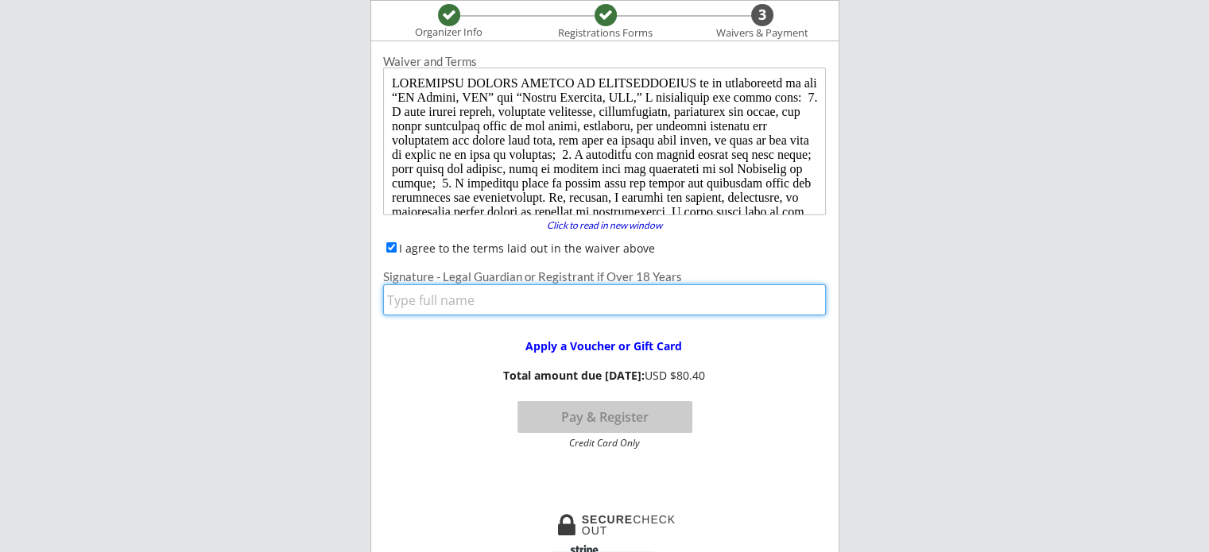
type input "[PERSON_NAME]"
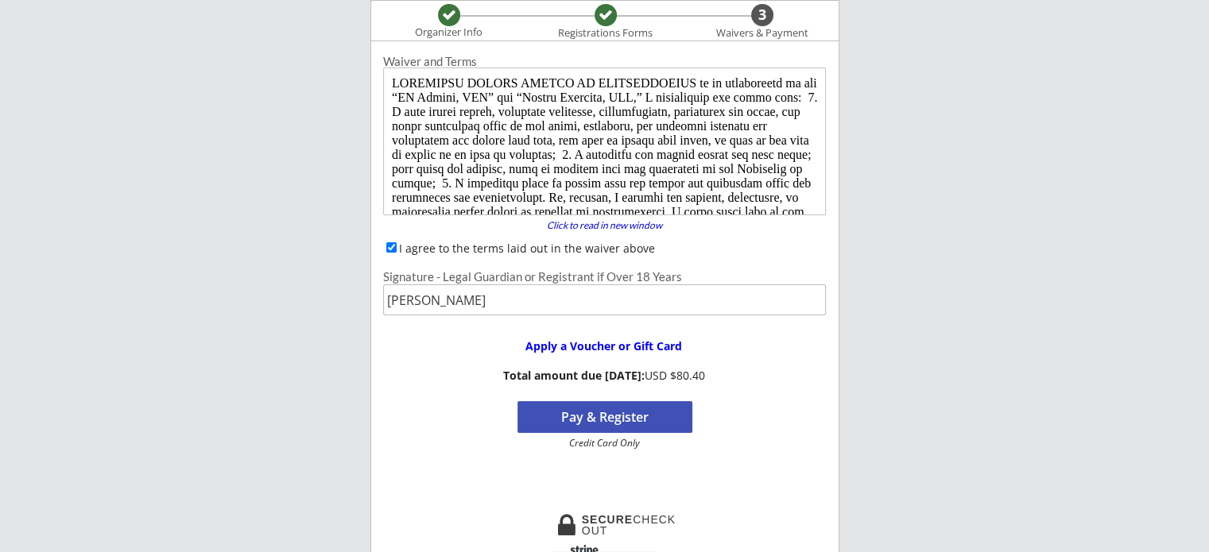
click at [601, 416] on button "Pay & Register" at bounding box center [604, 417] width 175 height 32
